Goal: Transaction & Acquisition: Purchase product/service

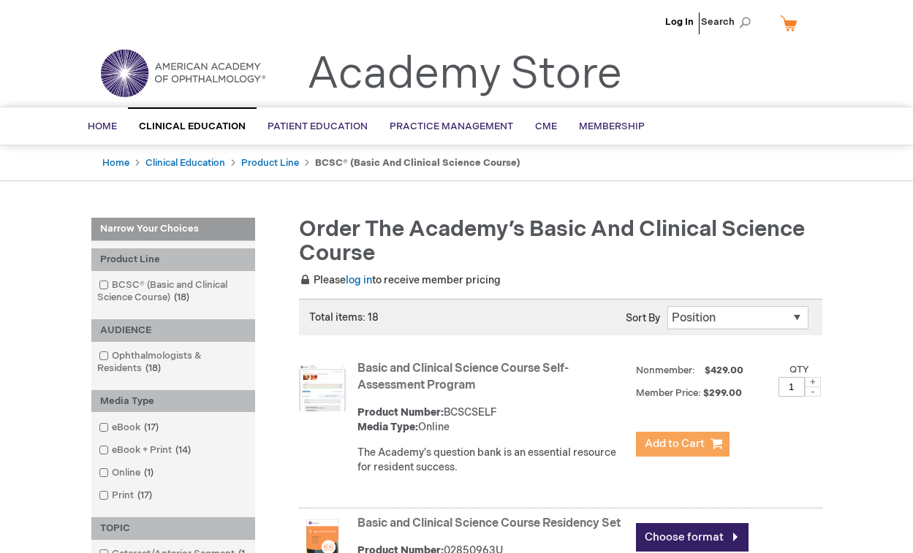
click at [675, 450] on span "Add to Cart" at bounding box center [675, 444] width 60 height 14
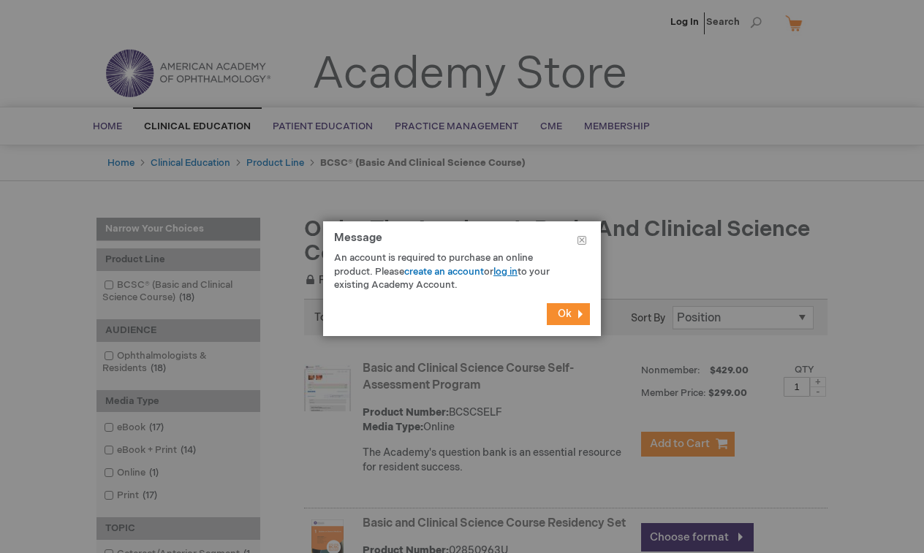
click at [505, 270] on link "log in" at bounding box center [505, 272] width 24 height 12
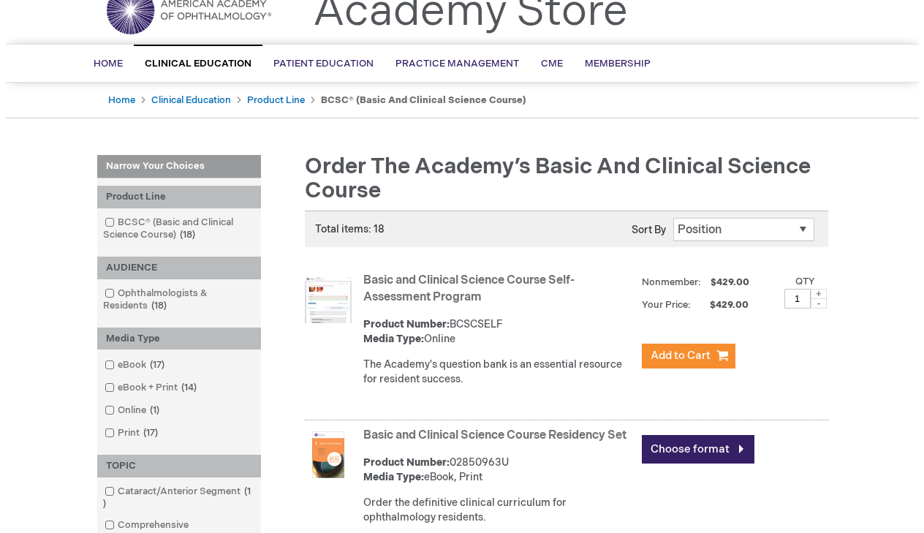
scroll to position [66, 0]
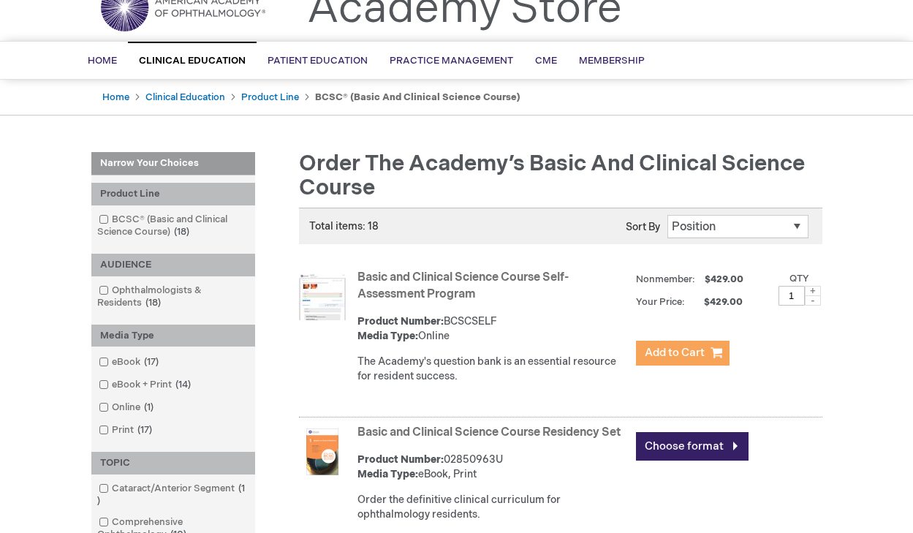
click at [676, 351] on span "Add to Cart" at bounding box center [675, 353] width 60 height 14
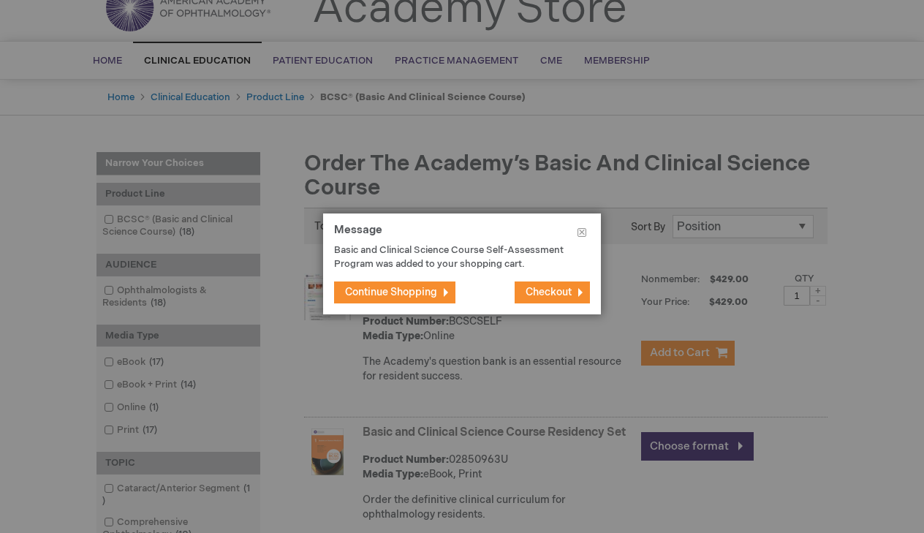
click at [550, 295] on span "Checkout" at bounding box center [549, 292] width 46 height 12
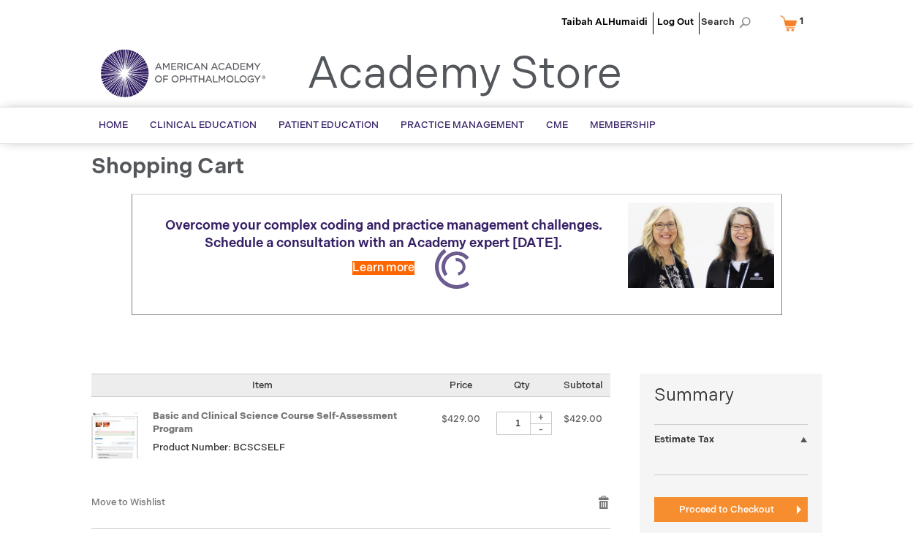
select select "KW"
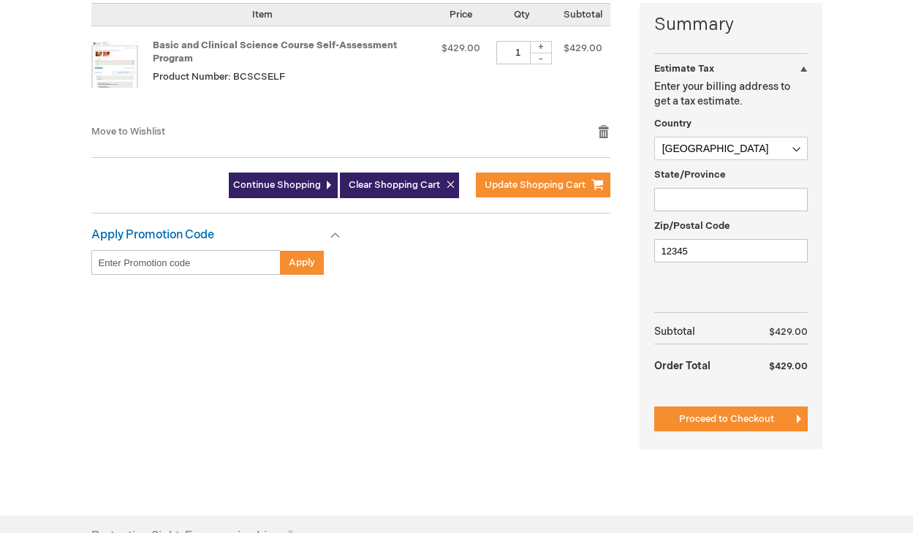
scroll to position [371, 0]
click at [713, 406] on button "Proceed to Checkout" at bounding box center [731, 418] width 154 height 25
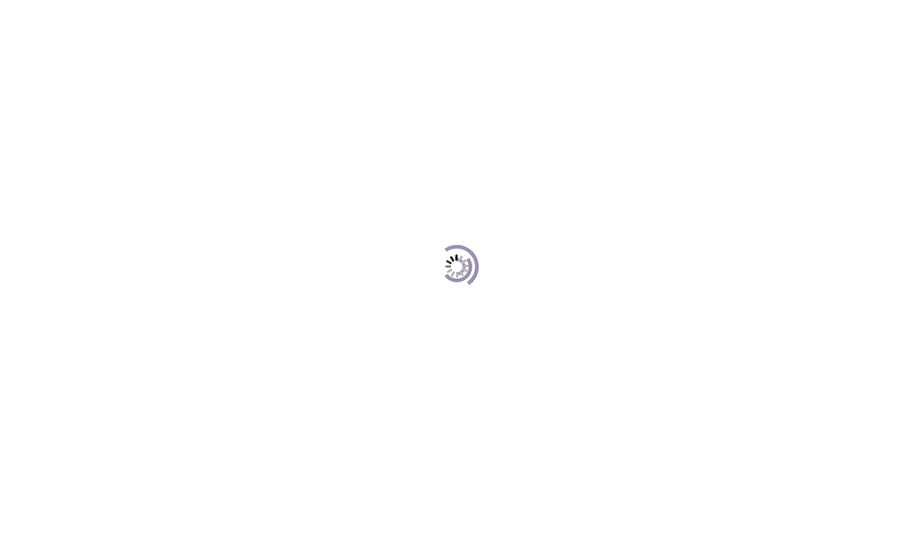
scroll to position [200, 0]
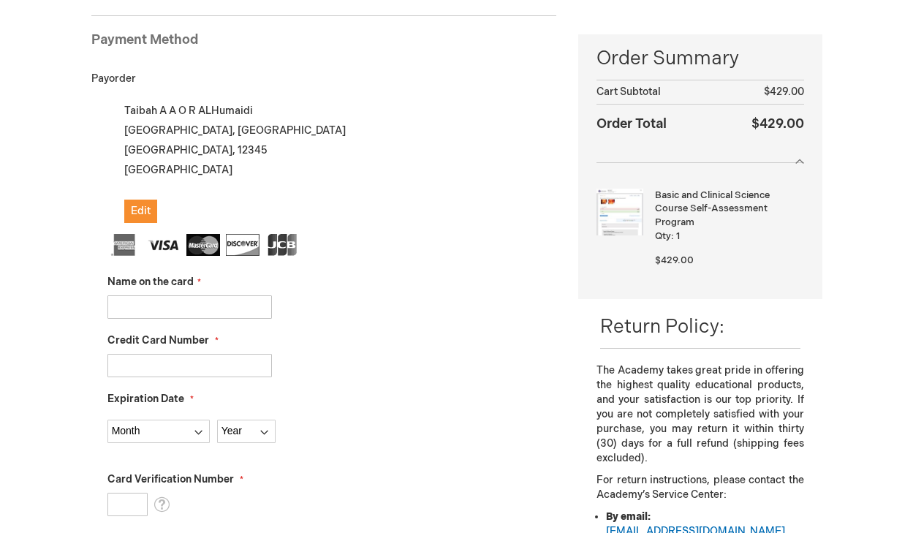
drag, startPoint x: 246, startPoint y: 310, endPoint x: 311, endPoint y: 267, distance: 78.1
click at [246, 310] on input "Name on the card" at bounding box center [189, 306] width 164 height 23
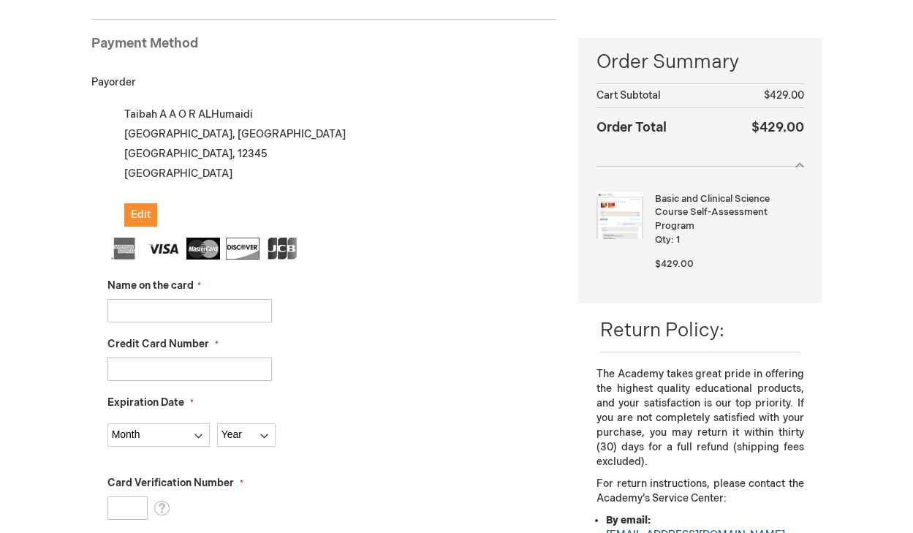
scroll to position [222, 0]
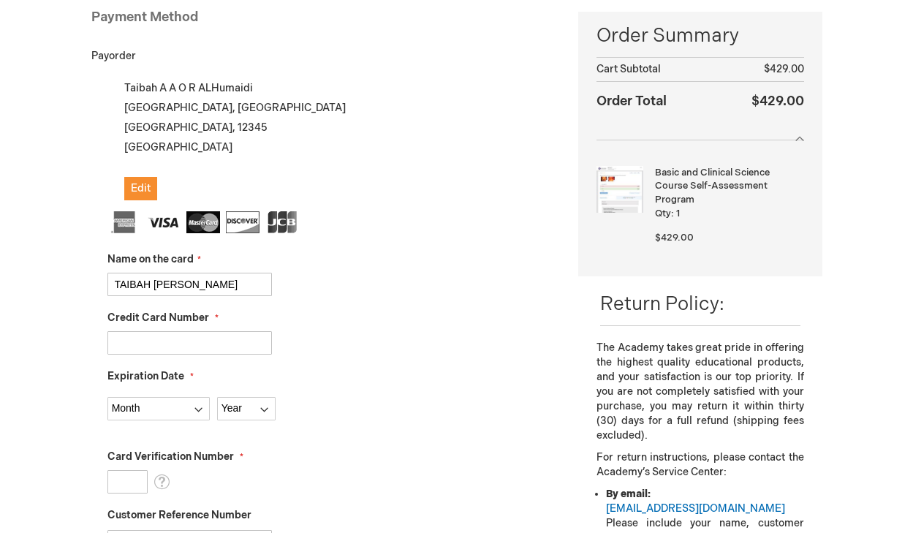
type input "TAIBAH [PERSON_NAME]"
click at [170, 345] on input "Credit Card Number" at bounding box center [189, 342] width 164 height 23
type input "[CREDIT_CARD_NUMBER]"
click at [218, 338] on input "[CREDIT_CARD_NUMBER]" at bounding box center [189, 342] width 164 height 23
click at [245, 293] on input "TAIBAH [PERSON_NAME]" at bounding box center [189, 284] width 164 height 23
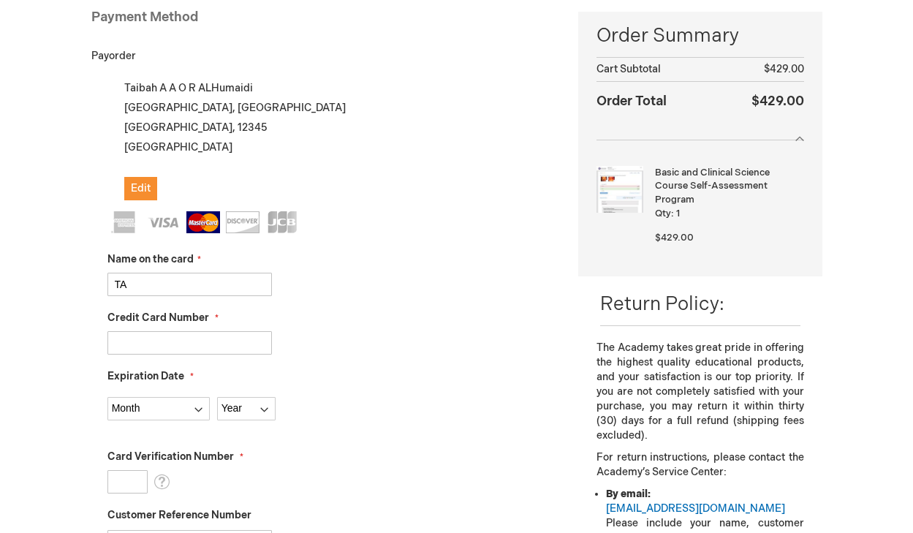
type input "T"
type input "Mudhaf Adobayah"
type input "[CREDIT_CARD_NUMBER]"
select select "6"
select select "2031"
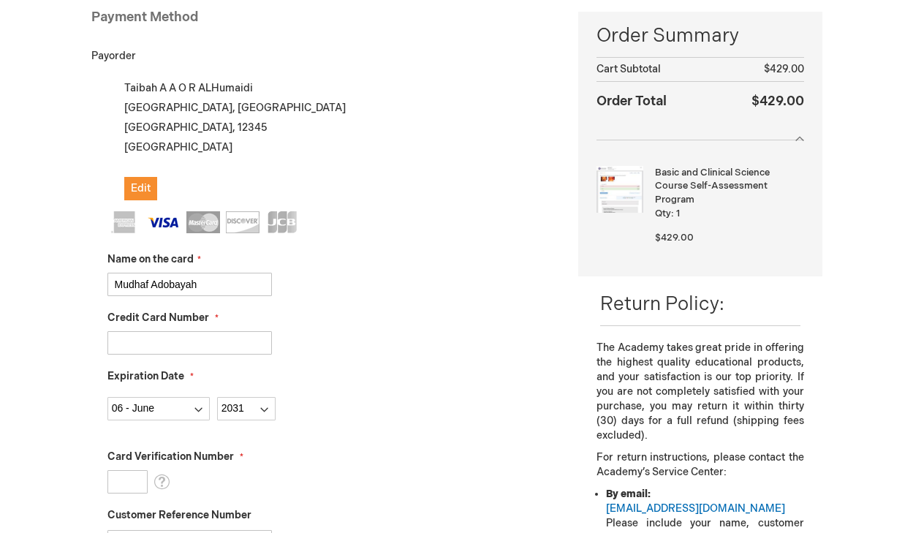
click at [140, 489] on input "Card Verification Number" at bounding box center [127, 481] width 40 height 23
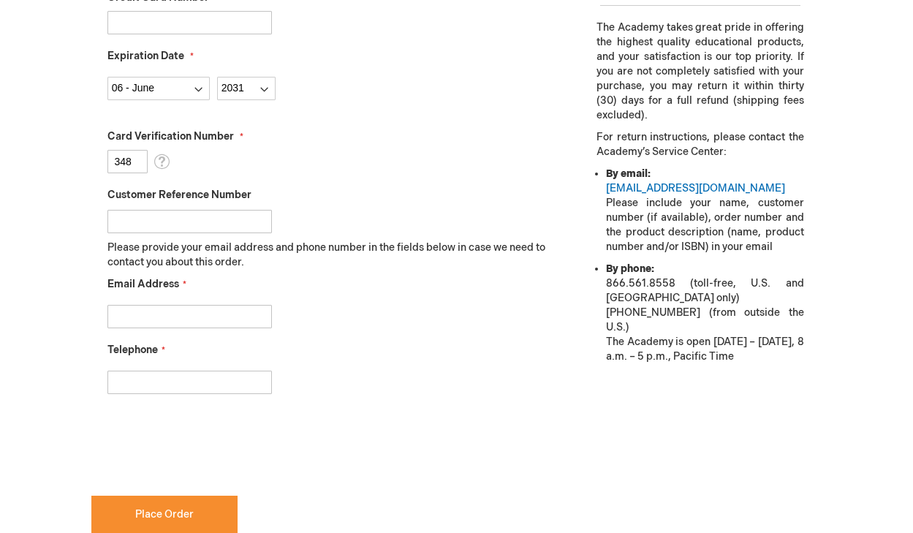
scroll to position [552, 0]
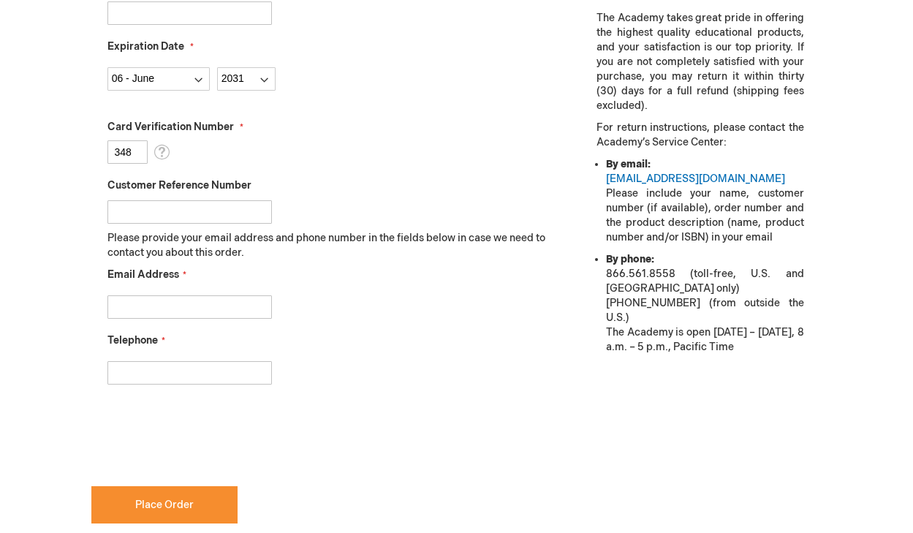
type input "348"
type input "[PERSON_NAME][EMAIL_ADDRESS][DOMAIN_NAME]"
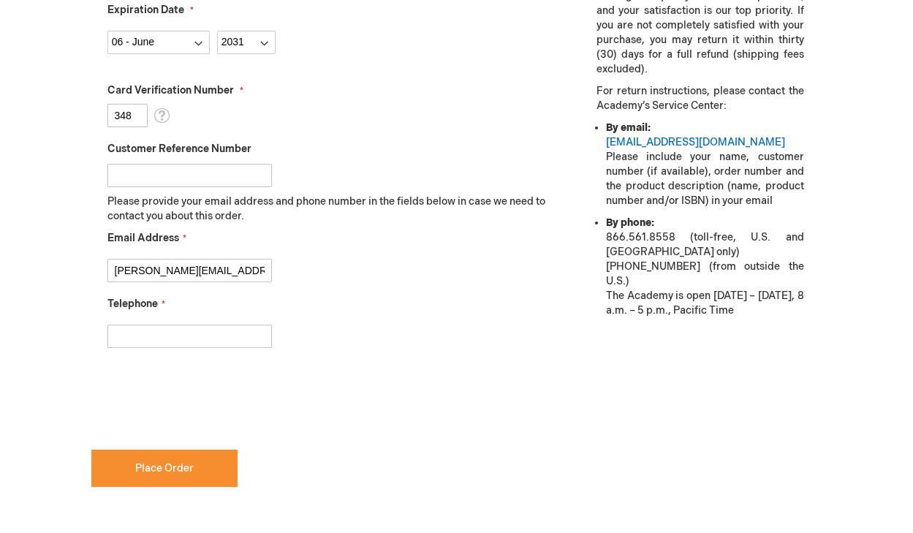
scroll to position [613, 0]
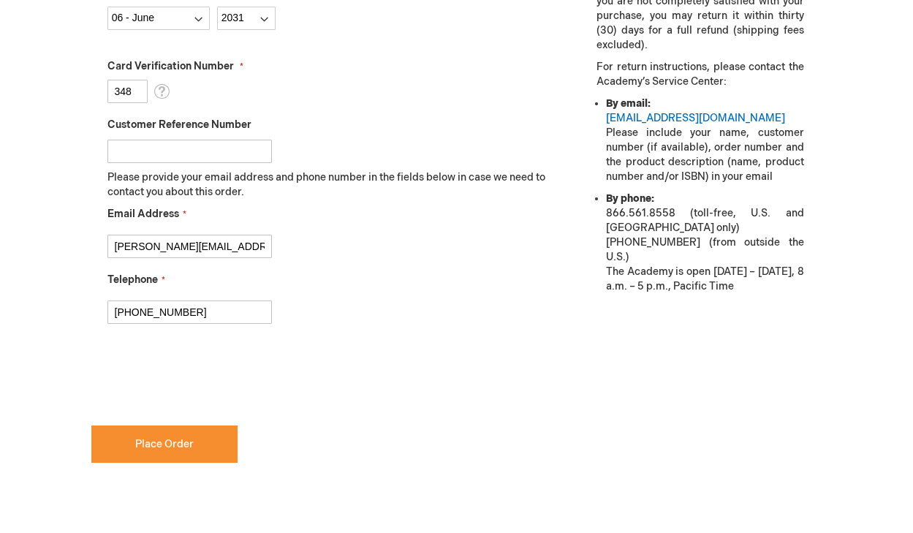
type input "[PHONE_NUMBER]"
checkbox input "true"
click at [242, 243] on input "[PERSON_NAME][EMAIL_ADDRESS][DOMAIN_NAME]" at bounding box center [189, 246] width 164 height 23
type input "[PERSON_NAME][EMAIL_ADDRESS][DOMAIN_NAME]"
click at [343, 270] on fieldset "Name on the card Mudhaf Adobayah Credit Card Number [CREDIT_CARD_NUMBER] Expira…" at bounding box center [332, 80] width 450 height 518
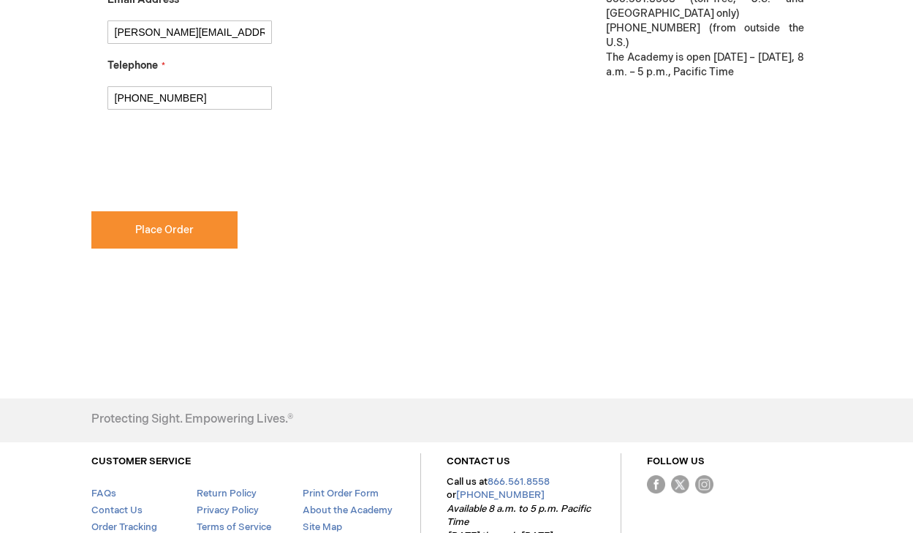
scroll to position [831, 0]
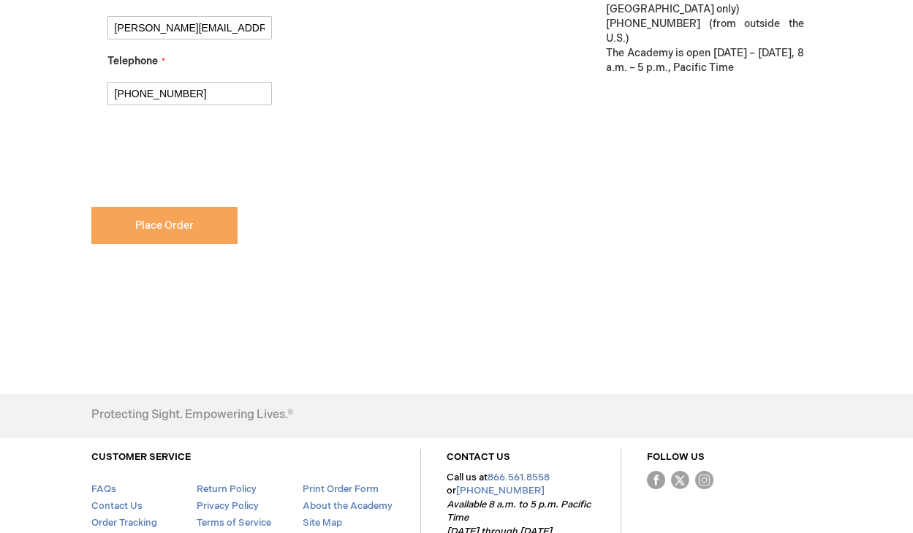
click at [186, 243] on button "Place Order" at bounding box center [164, 225] width 146 height 37
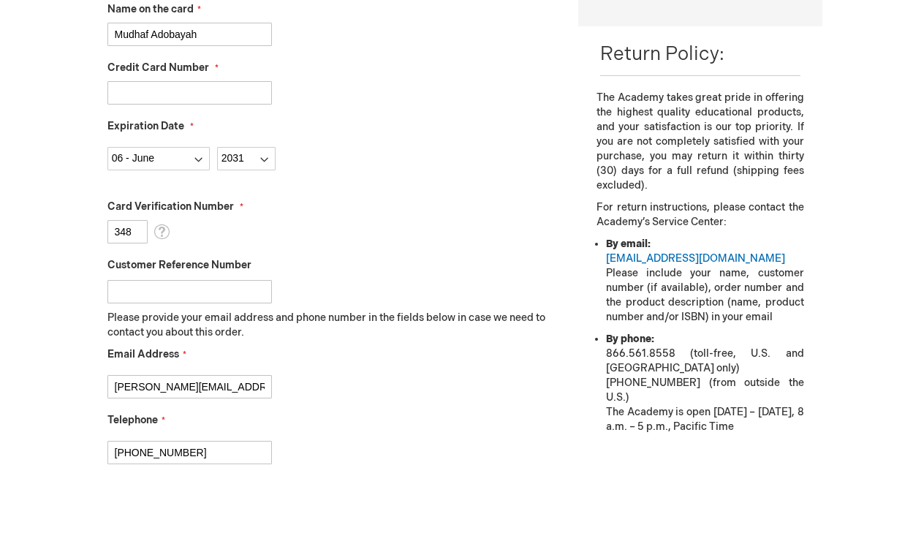
scroll to position [772, 0]
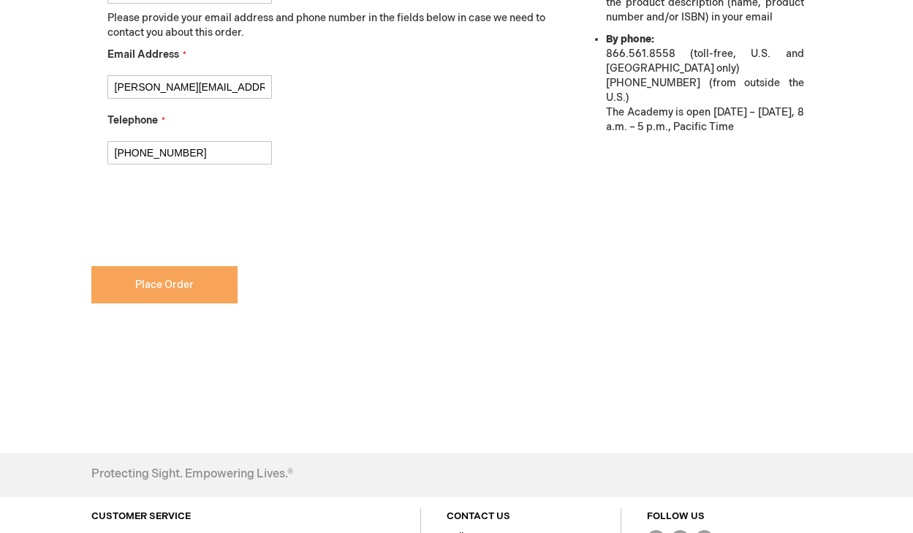
click at [184, 287] on span "Place Order" at bounding box center [164, 285] width 58 height 12
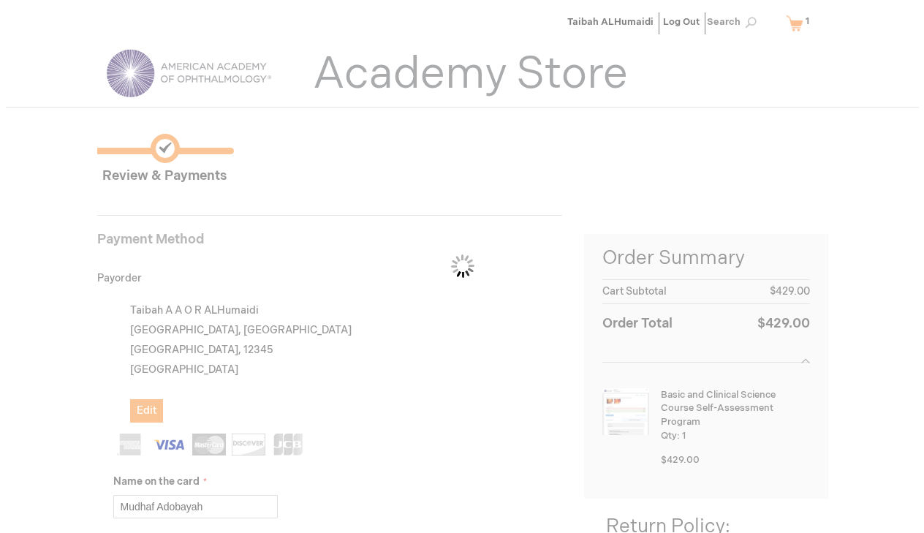
scroll to position [0, 0]
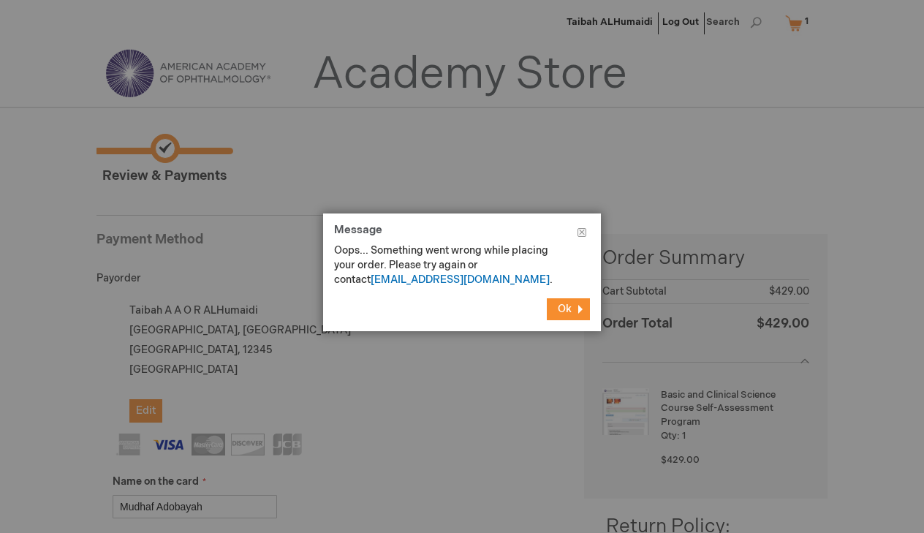
click at [572, 303] on button "Ok" at bounding box center [568, 309] width 43 height 22
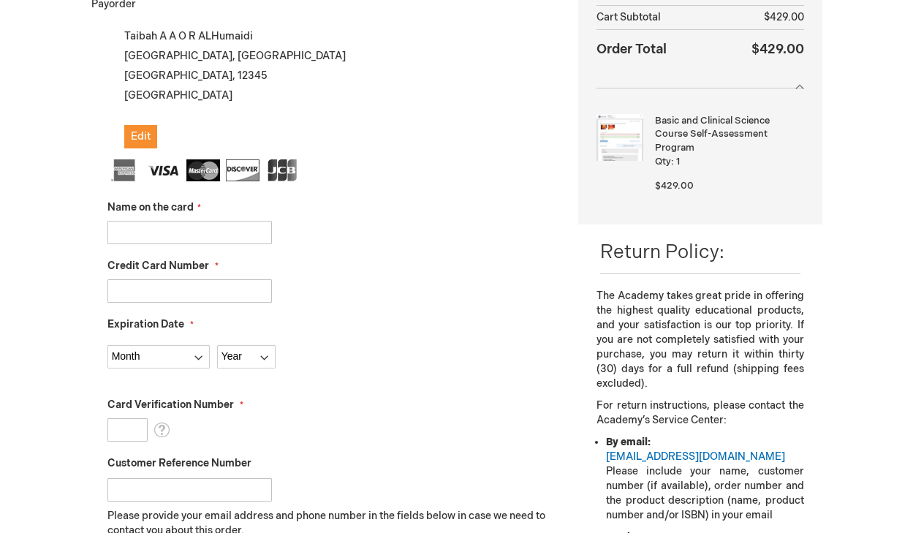
scroll to position [275, 0]
click at [193, 230] on input "Name on the card" at bounding box center [189, 231] width 164 height 23
click at [239, 292] on input "Credit Card Number" at bounding box center [189, 290] width 164 height 23
type input "[CREDIT_CARD_NUMBER]"
click at [154, 234] on input "Name on the card" at bounding box center [189, 231] width 164 height 23
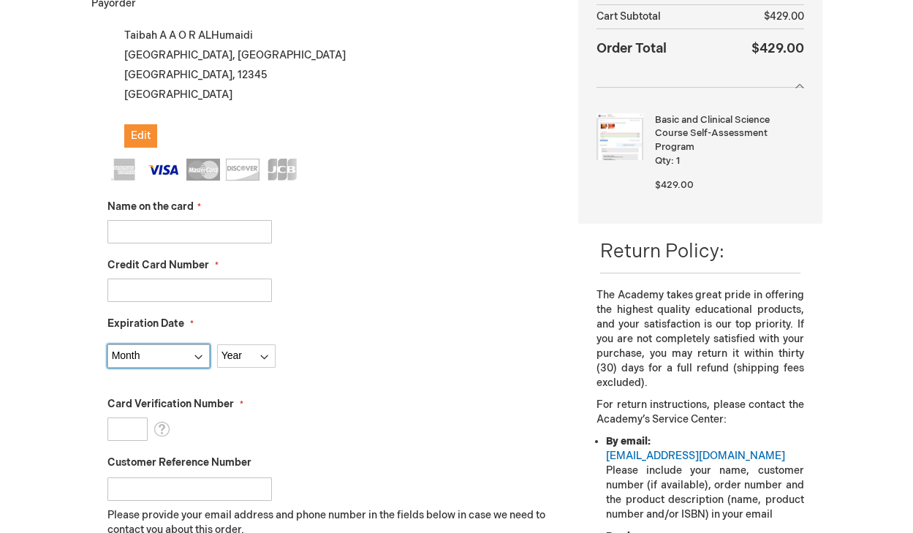
select select "6"
click at [235, 368] on fieldset "Name on the card Credit Card Number 4221136000150984 Expiration Date Month 01 -…" at bounding box center [332, 418] width 450 height 518
select select "2031"
click at [116, 421] on input "Card Verification Number" at bounding box center [127, 428] width 40 height 23
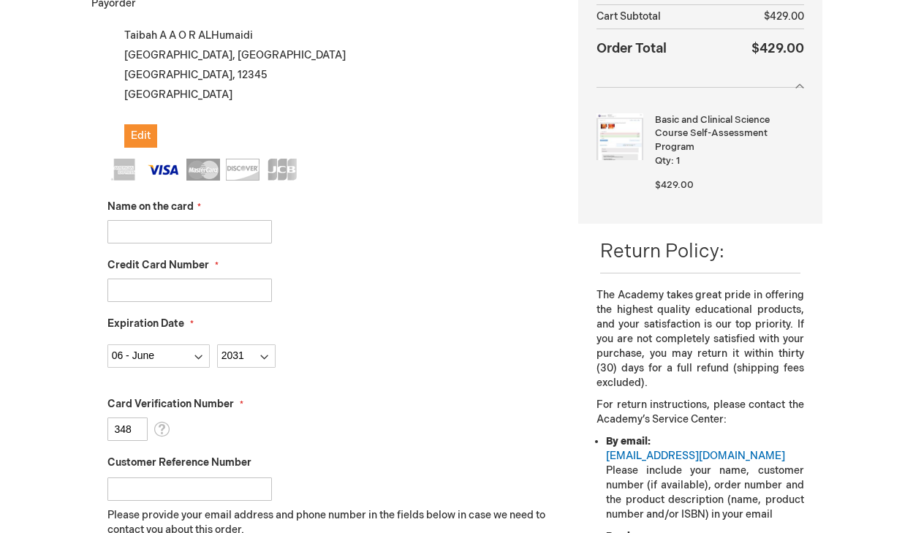
type input "348"
click at [221, 230] on input "Name on the card" at bounding box center [189, 231] width 164 height 23
type input "MUDHAF ADOBAYAH"
click at [324, 220] on div "MUDHAF ADOBAYAH" at bounding box center [332, 231] width 450 height 23
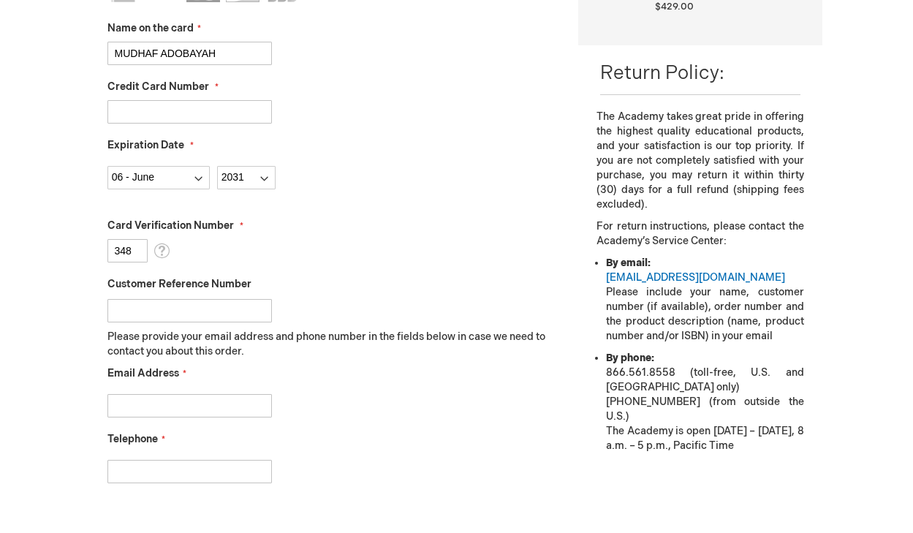
scroll to position [507, 0]
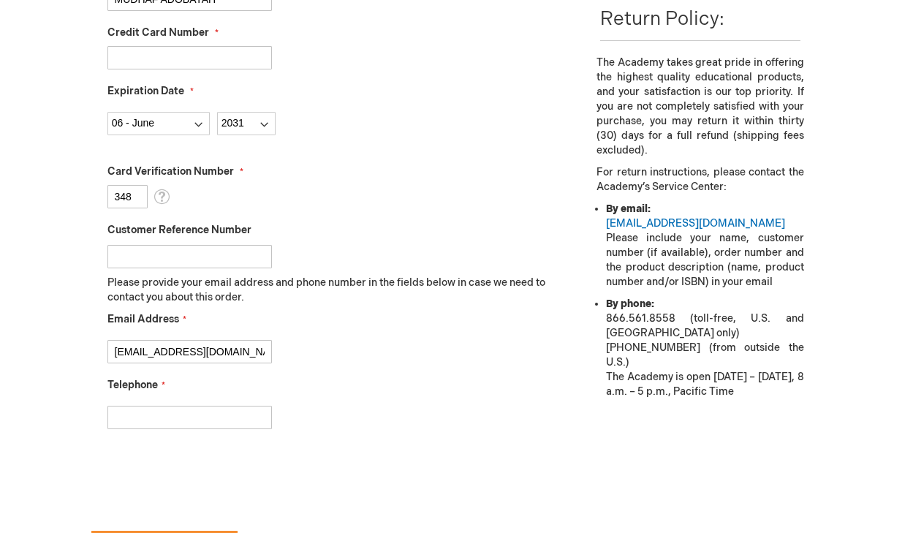
click at [143, 349] on input "htaiba@gmail.com" at bounding box center [189, 351] width 164 height 23
type input "htaiba94@gmail.com"
type input "0096590996161"
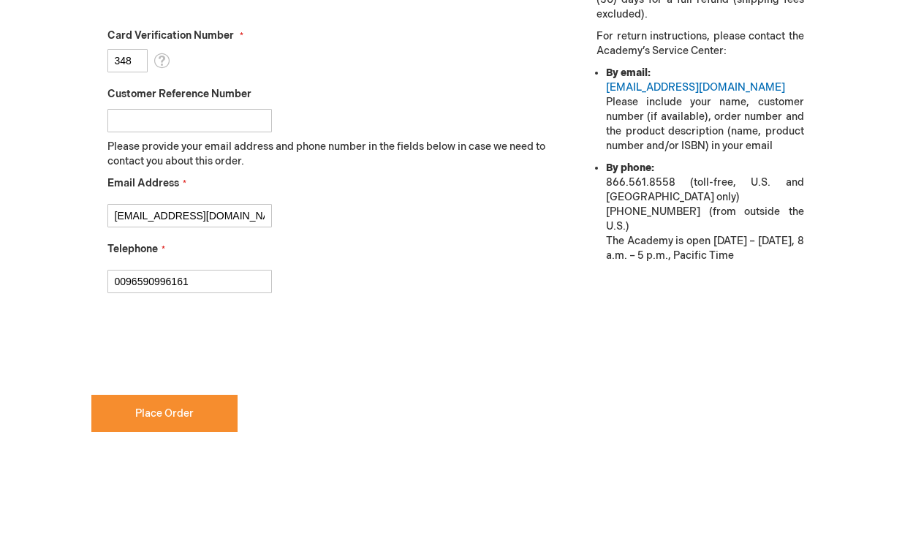
checkbox input "true"
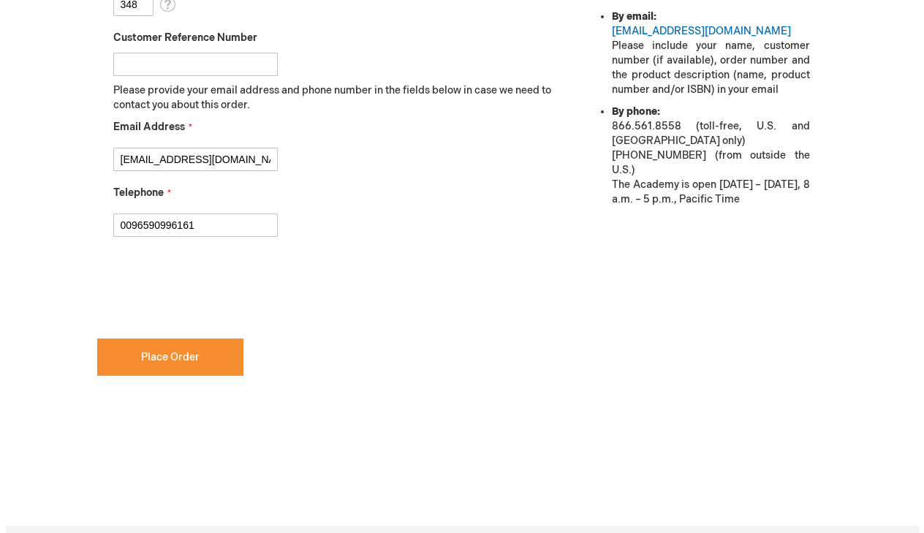
scroll to position [701, 0]
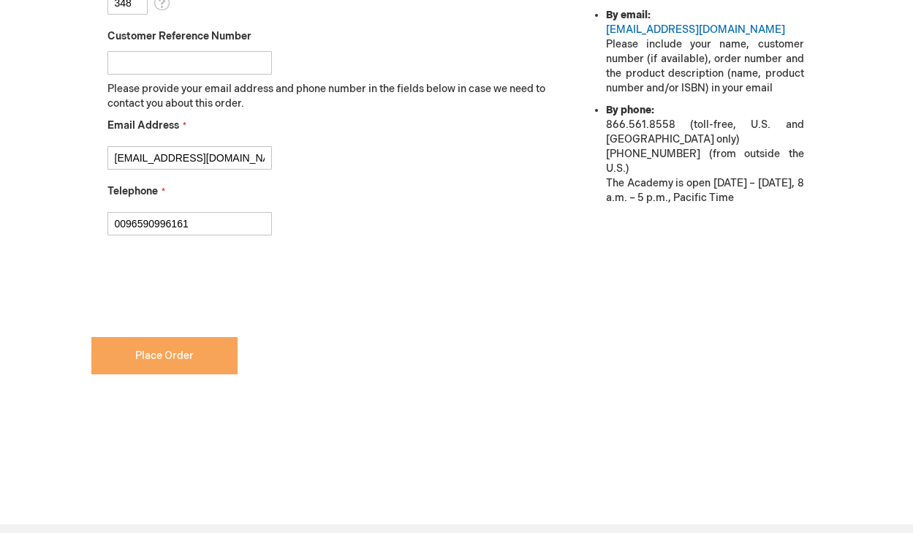
click at [179, 368] on button "Place Order" at bounding box center [164, 355] width 146 height 37
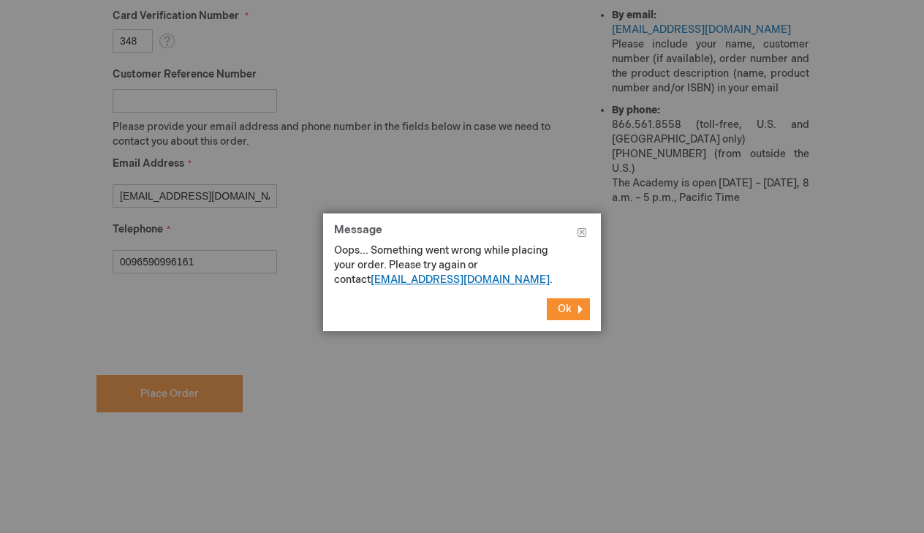
click at [394, 278] on link "[EMAIL_ADDRESS][DOMAIN_NAME]" at bounding box center [460, 279] width 179 height 12
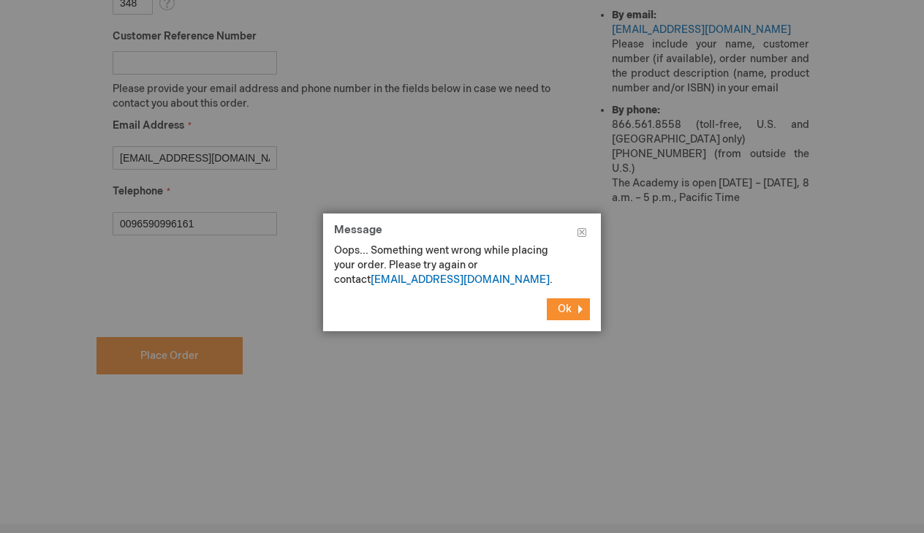
click at [571, 304] on span "Ok" at bounding box center [565, 309] width 14 height 12
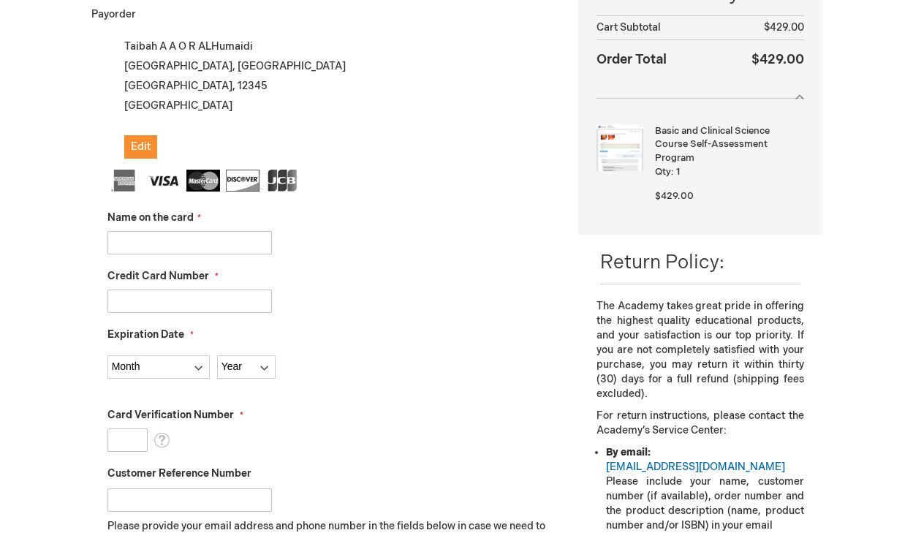
scroll to position [247, 0]
